Goal: Transaction & Acquisition: Book appointment/travel/reservation

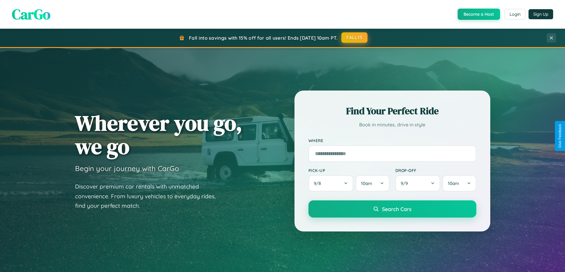
click at [354, 38] on button "FALL15" at bounding box center [354, 37] width 26 height 11
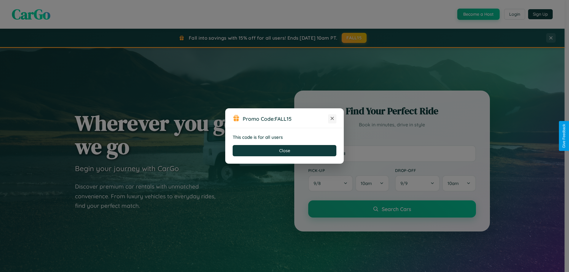
click at [332, 119] on icon at bounding box center [332, 119] width 6 height 6
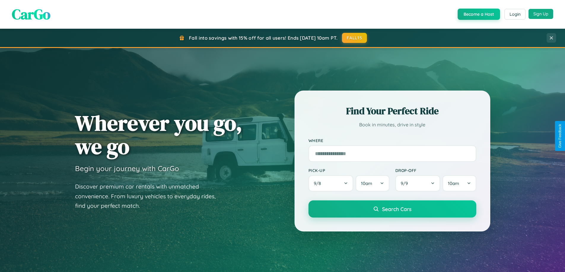
click at [540, 14] on button "Sign Up" at bounding box center [540, 14] width 25 height 10
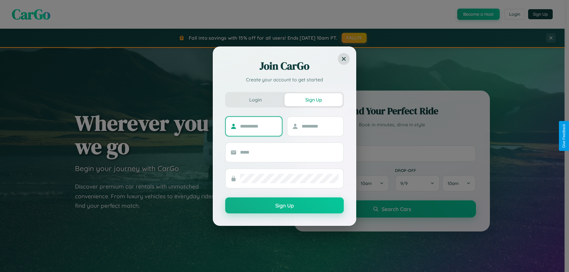
click at [258, 126] on input "text" at bounding box center [258, 126] width 37 height 9
type input "******"
click at [320, 126] on input "text" at bounding box center [320, 126] width 37 height 9
type input "******"
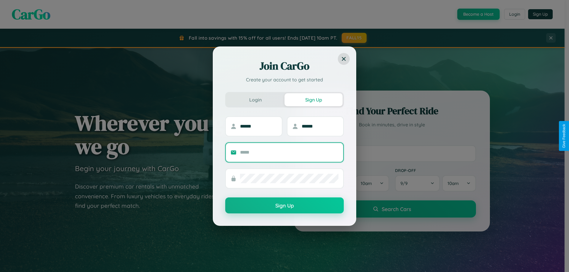
click at [289, 152] on input "text" at bounding box center [289, 152] width 98 height 9
type input "**********"
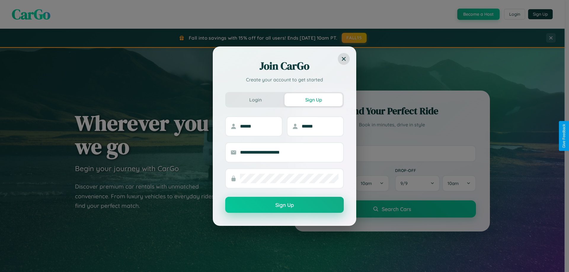
click at [285, 205] on button "Sign Up" at bounding box center [284, 205] width 119 height 16
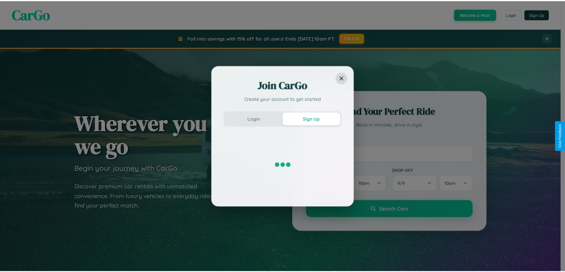
scroll to position [255, 0]
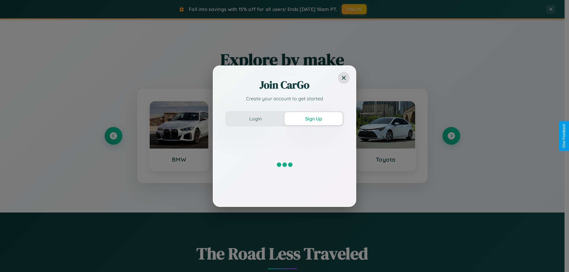
click at [451, 136] on div "Join CarGo Create your account to get started Login Sign Up" at bounding box center [284, 136] width 569 height 272
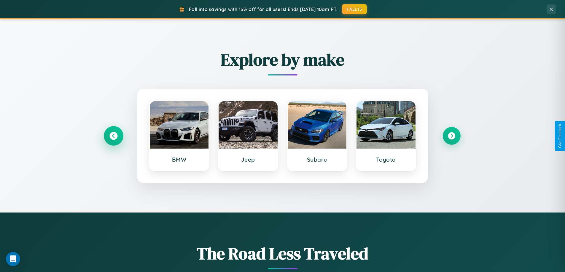
click at [113, 136] on icon at bounding box center [113, 136] width 8 height 8
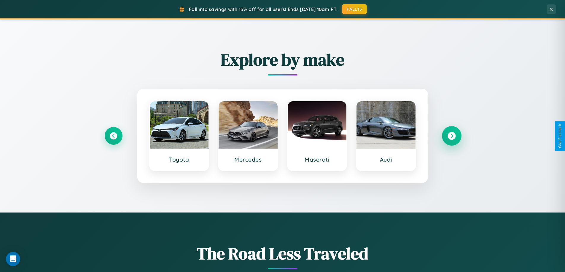
click at [451, 136] on icon at bounding box center [451, 136] width 8 height 8
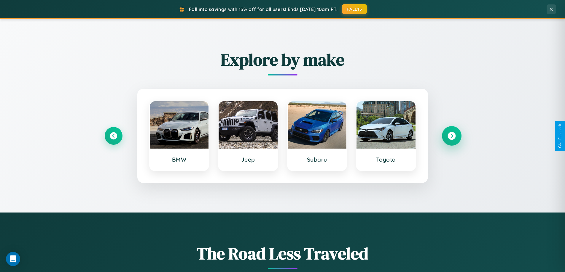
click at [451, 136] on icon at bounding box center [451, 136] width 8 height 8
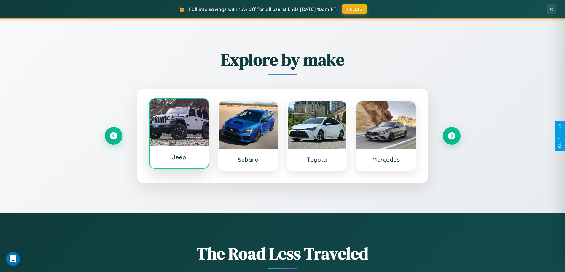
click at [179, 135] on div at bounding box center [179, 122] width 59 height 47
